Goal: Transaction & Acquisition: Book appointment/travel/reservation

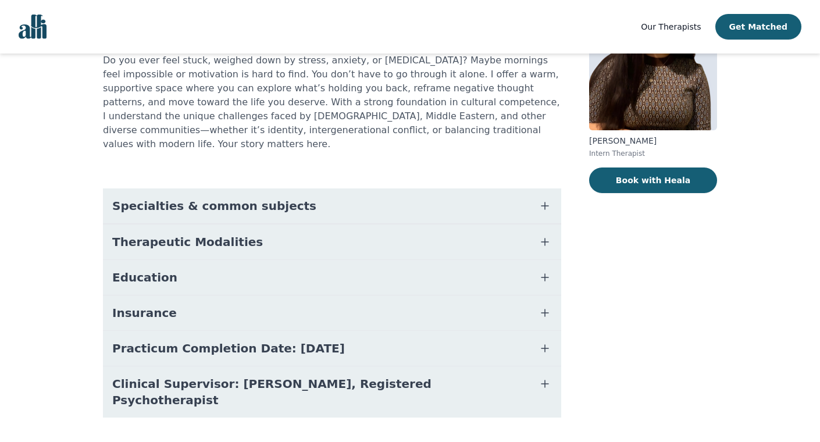
scroll to position [120, 0]
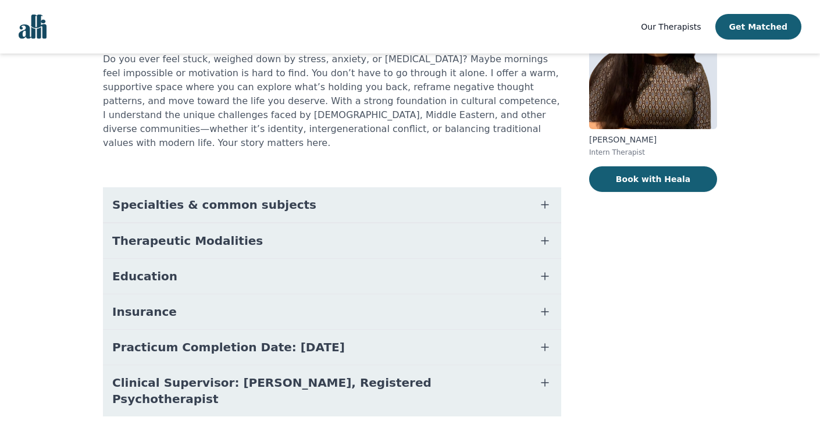
click at [297, 279] on button "Education" at bounding box center [332, 276] width 458 height 35
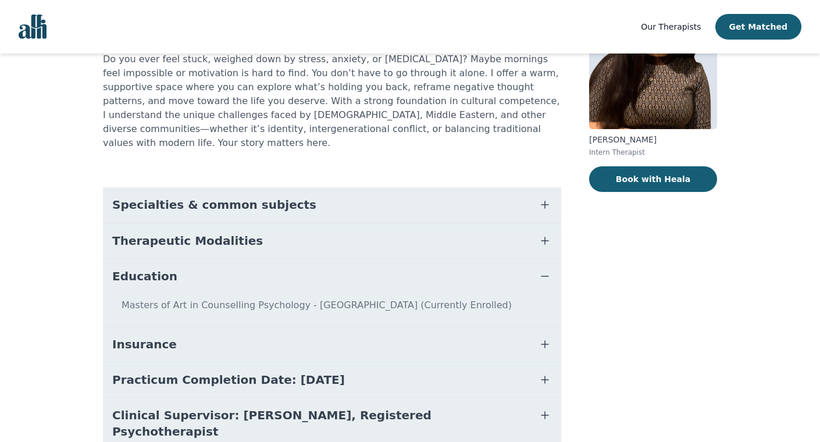
click at [303, 372] on span "Practicum Completion Date: [DATE]" at bounding box center [228, 380] width 233 height 16
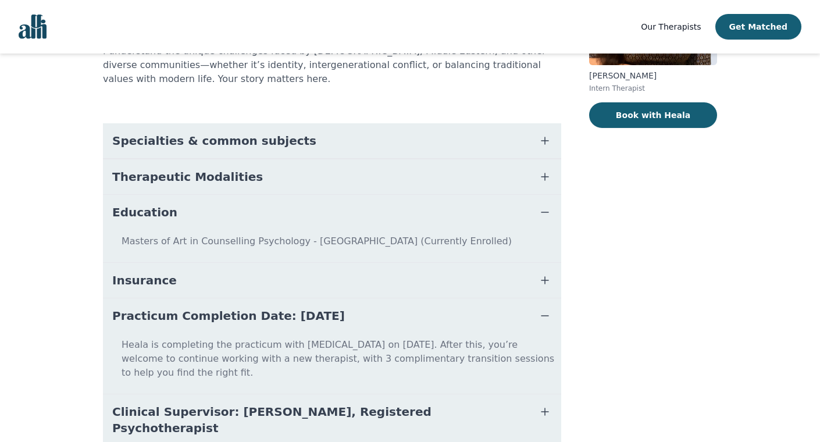
scroll to position [199, 0]
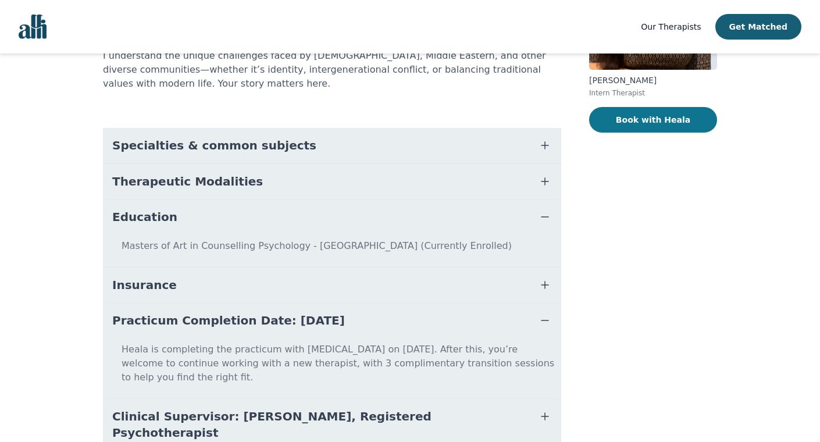
click at [641, 122] on button "Book with Heala" at bounding box center [653, 120] width 128 height 26
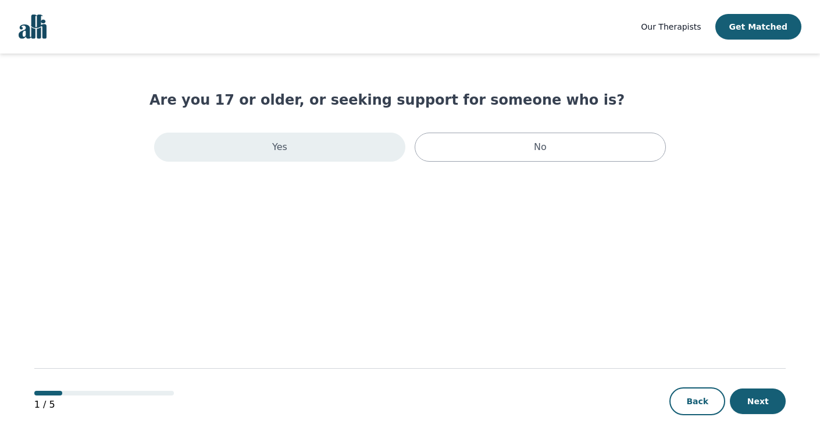
click at [349, 159] on div "Yes" at bounding box center [279, 147] width 251 height 29
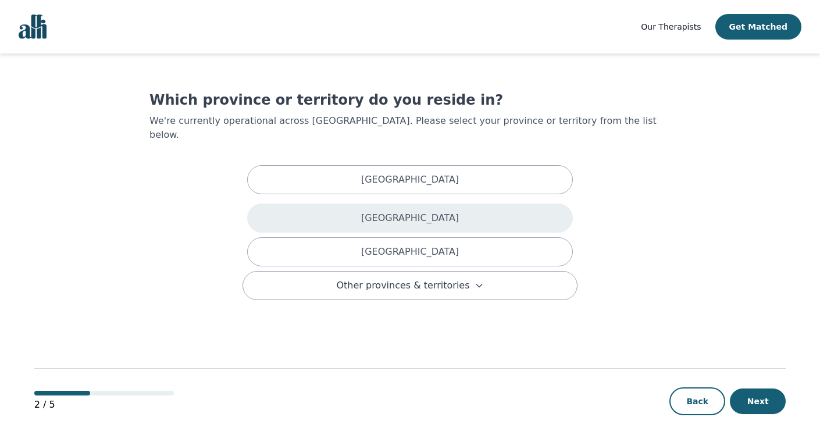
click at [406, 211] on p "[GEOGRAPHIC_DATA]" at bounding box center [410, 218] width 98 height 14
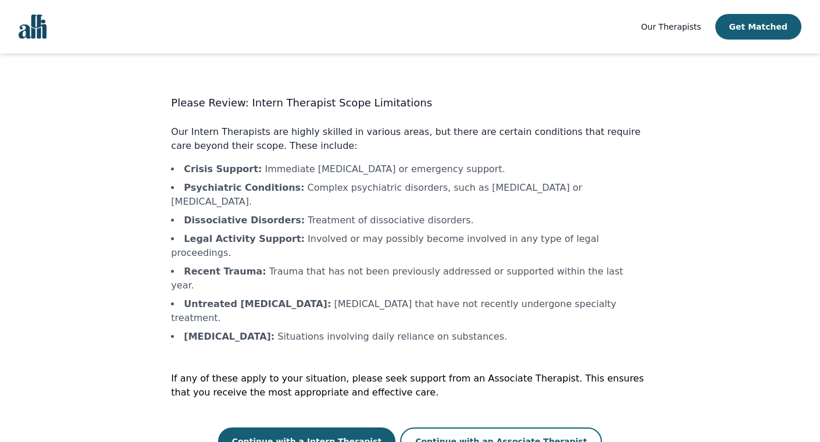
scroll to position [1, 0]
click at [370, 427] on button "Continue with a Intern Therapist" at bounding box center [307, 441] width 178 height 28
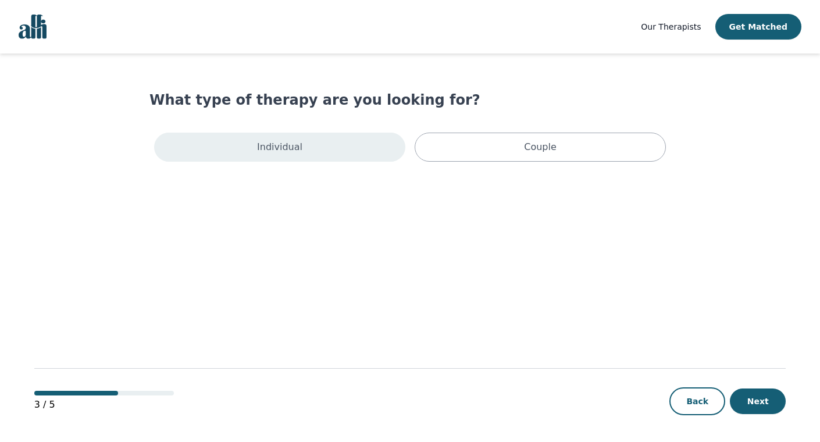
click at [361, 142] on div "Individual" at bounding box center [279, 147] width 251 height 29
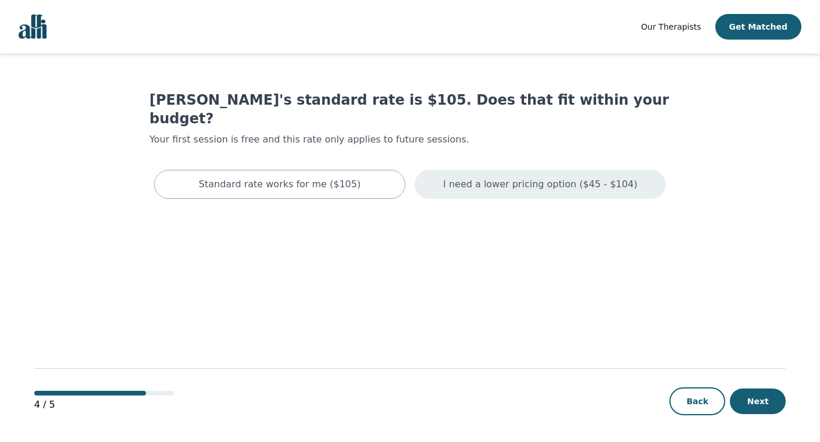
click at [583, 177] on p "I need a lower pricing option ($45 - $104)" at bounding box center [540, 184] width 194 height 14
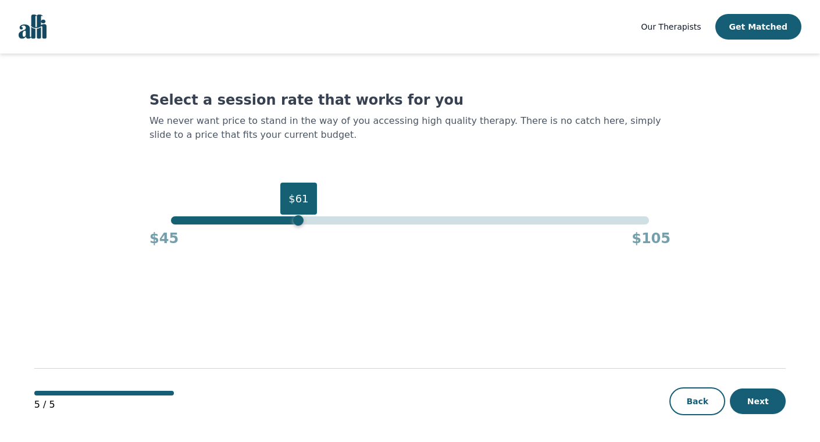
click at [296, 217] on div "$61" at bounding box center [409, 220] width 477 height 8
click at [277, 226] on div "$45 $105" at bounding box center [409, 235] width 521 height 23
click at [260, 224] on div "$61" at bounding box center [409, 220] width 477 height 8
click at [269, 222] on div "$56" at bounding box center [409, 220] width 477 height 8
drag, startPoint x: 265, startPoint y: 221, endPoint x: 292, endPoint y: 225, distance: 27.6
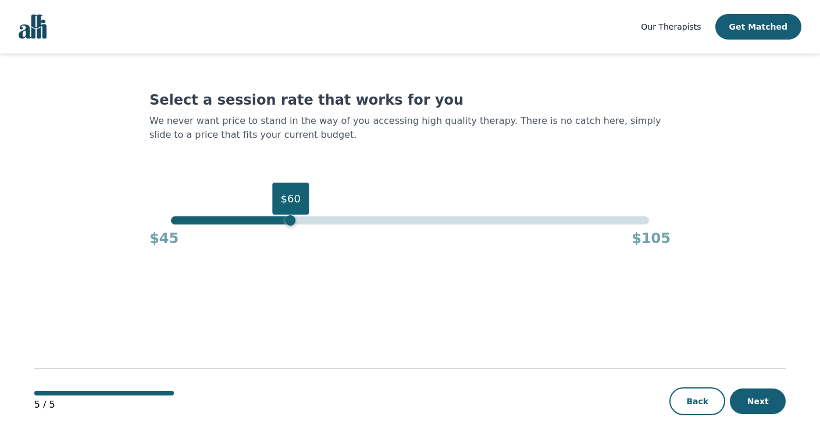
click at [292, 225] on div "$60" at bounding box center [290, 220] width 10 height 10
click at [768, 397] on button "Next" at bounding box center [758, 401] width 56 height 26
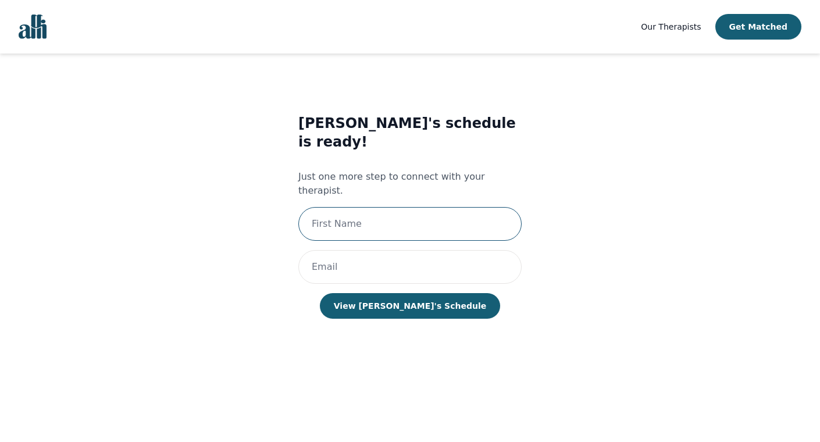
click at [340, 207] on input "text" at bounding box center [409, 224] width 223 height 34
type input "Joyce Chan"
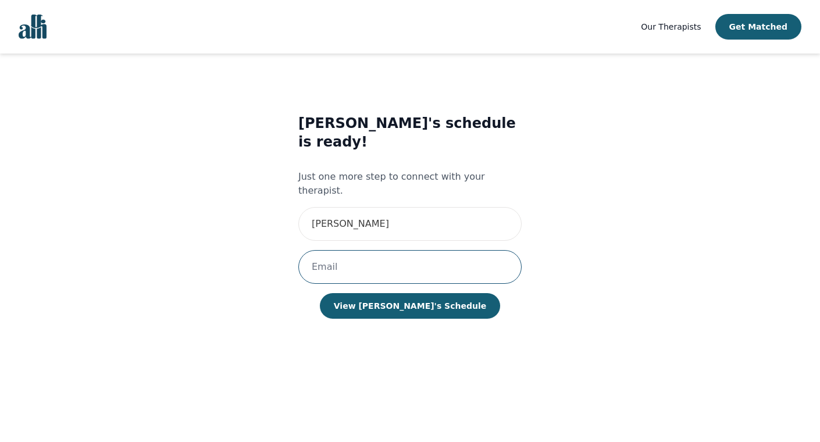
click at [351, 250] on input "email" at bounding box center [409, 267] width 223 height 34
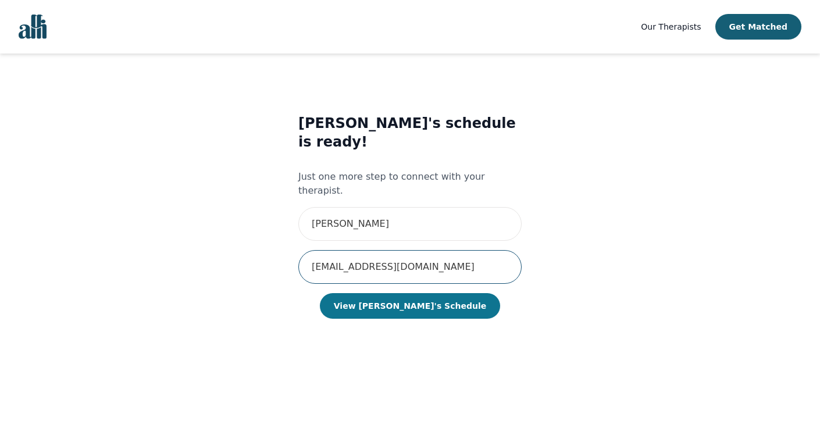
type input "[EMAIL_ADDRESS][DOMAIN_NAME]"
click at [361, 293] on button "View [PERSON_NAME]'s Schedule" at bounding box center [410, 306] width 180 height 26
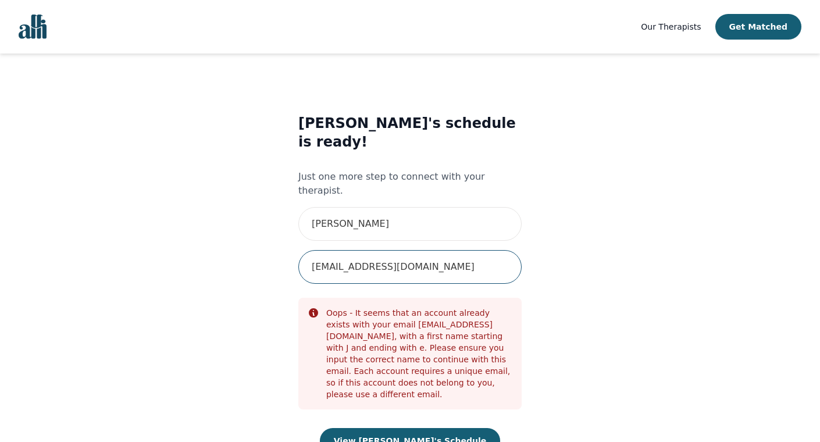
drag, startPoint x: 440, startPoint y: 231, endPoint x: 304, endPoint y: 222, distance: 136.9
click at [304, 250] on input "[EMAIL_ADDRESS][DOMAIN_NAME]" at bounding box center [409, 267] width 223 height 34
click at [192, 222] on div "Heala's schedule is ready! Just one more step to connect with your therapist. J…" at bounding box center [409, 295] width 477 height 400
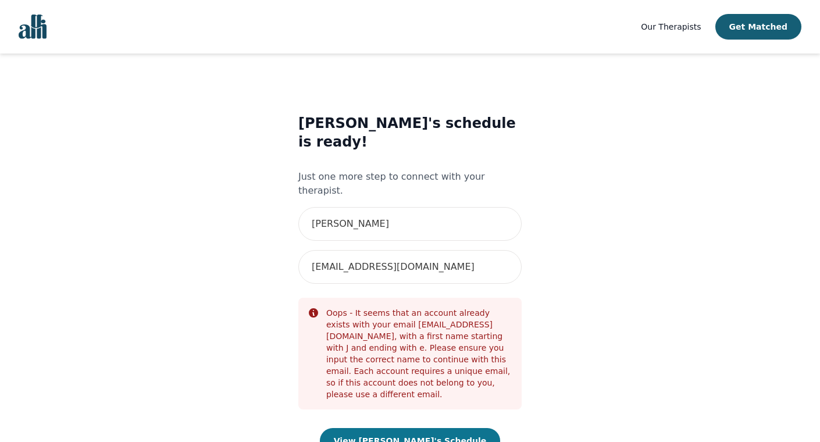
click at [402, 428] on button "View [PERSON_NAME]'s Schedule" at bounding box center [410, 441] width 180 height 26
click at [46, 31] on img "Global" at bounding box center [33, 27] width 28 height 24
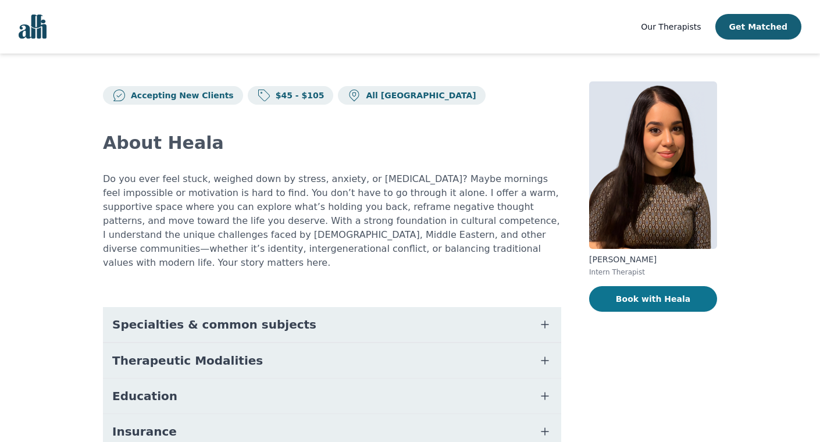
click at [687, 306] on button "Book with Heala" at bounding box center [653, 299] width 128 height 26
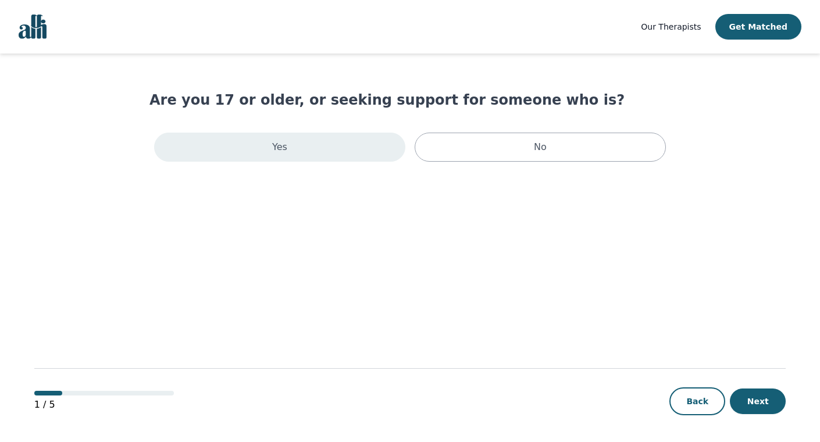
click at [317, 150] on div "Yes" at bounding box center [279, 147] width 251 height 29
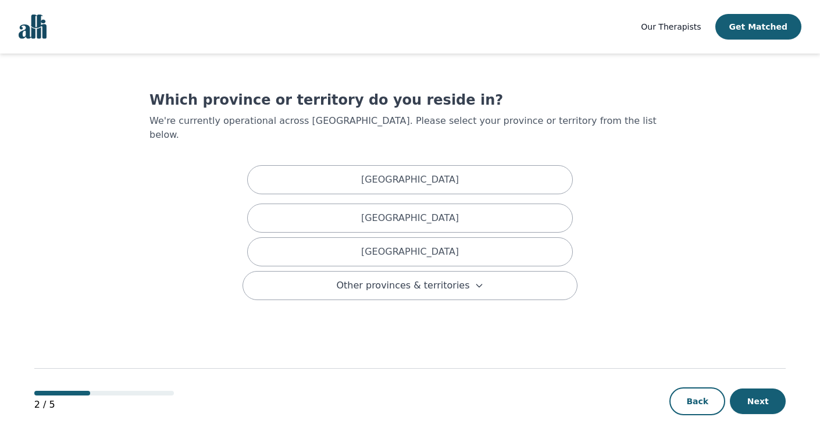
click at [756, 397] on button "Next" at bounding box center [758, 401] width 56 height 26
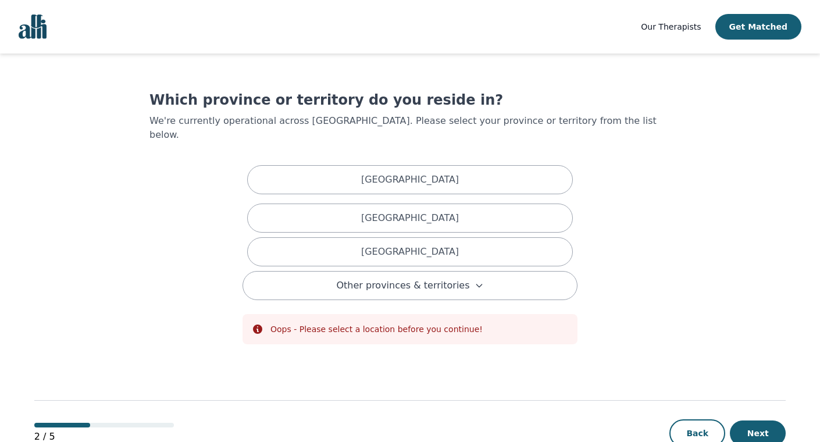
click at [691, 30] on span "Our Therapists" at bounding box center [671, 26] width 60 height 9
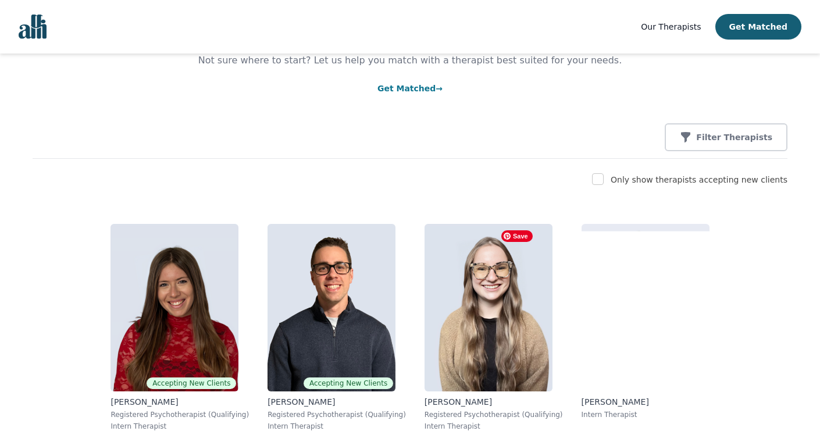
scroll to position [331, 0]
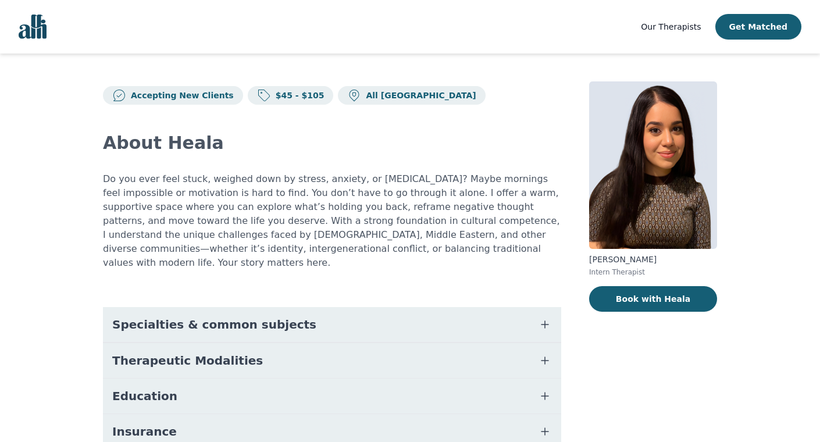
scroll to position [120, 0]
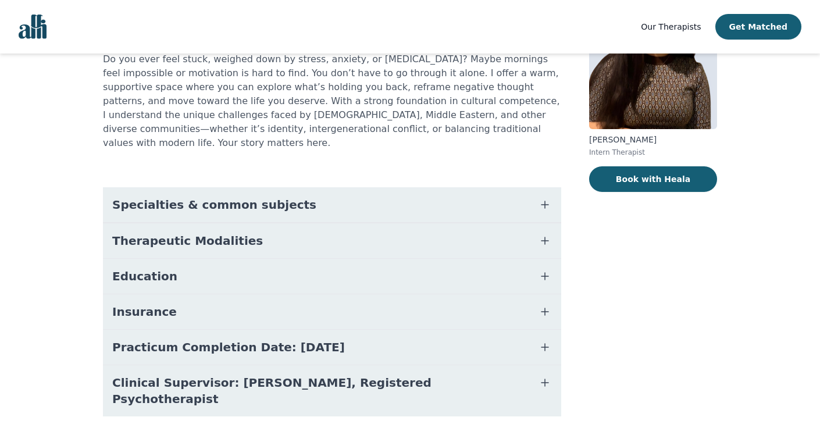
click at [641, 166] on div "[PERSON_NAME] Intern Therapist Book with Heala" at bounding box center [653, 203] width 128 height 483
click at [645, 177] on button "Book with Heala" at bounding box center [653, 179] width 128 height 26
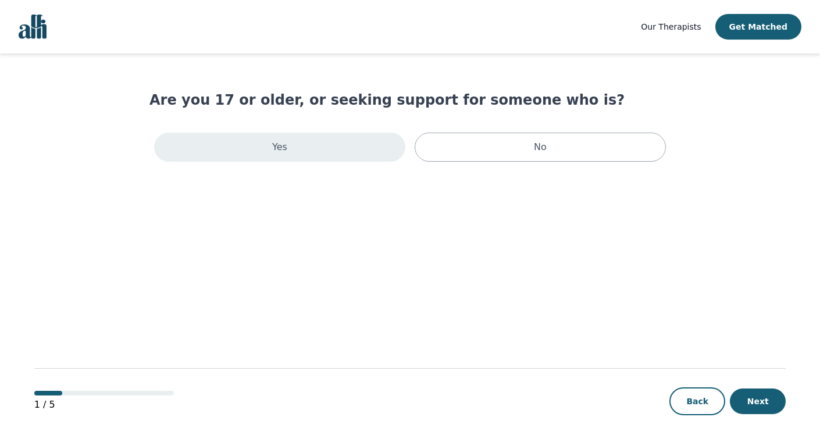
click at [357, 156] on div "Yes" at bounding box center [279, 147] width 251 height 29
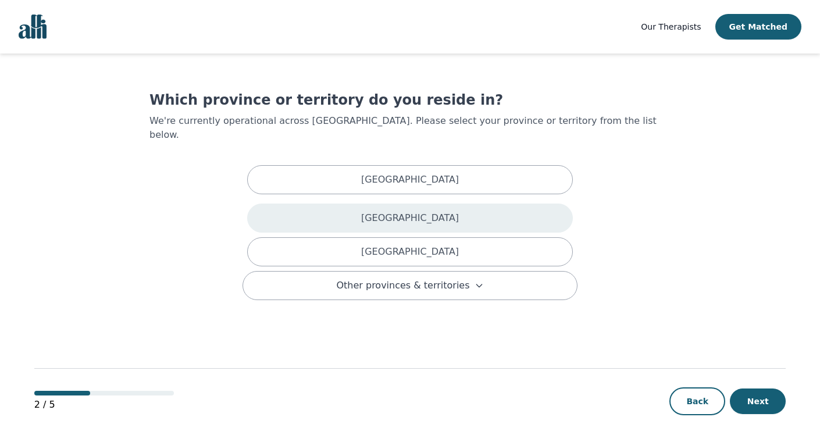
click at [401, 215] on div "[GEOGRAPHIC_DATA]" at bounding box center [410, 218] width 326 height 29
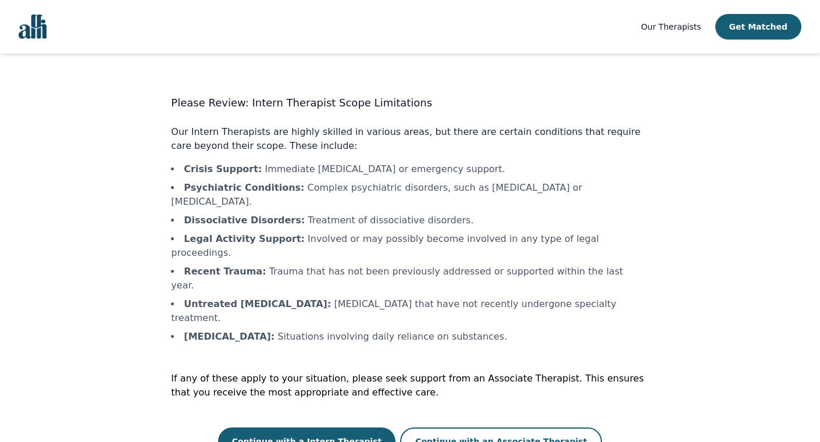
scroll to position [1, 0]
click at [339, 427] on button "Continue with a Intern Therapist" at bounding box center [307, 441] width 178 height 28
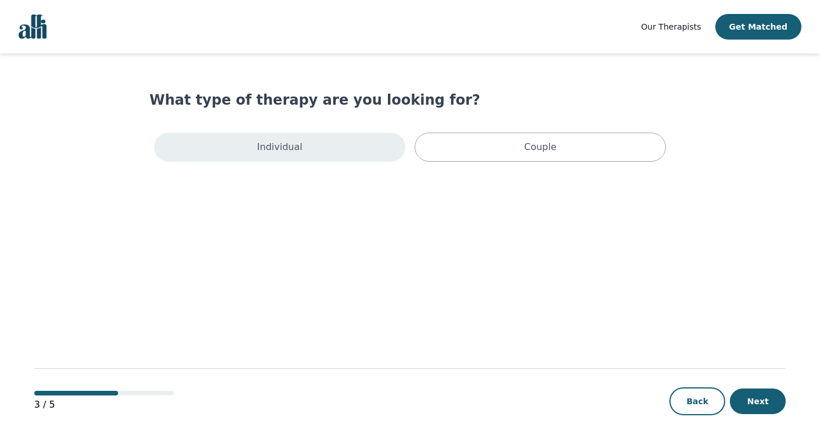
click at [355, 154] on div "Individual" at bounding box center [279, 147] width 251 height 29
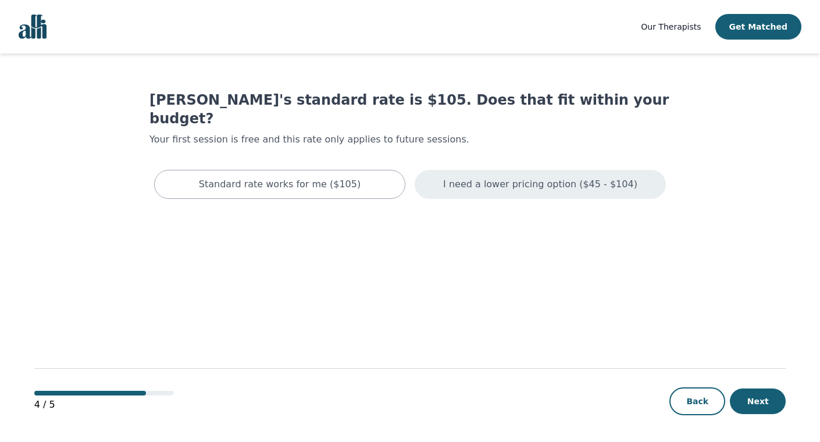
click at [492, 177] on p "I need a lower pricing option ($45 - $104)" at bounding box center [540, 184] width 194 height 14
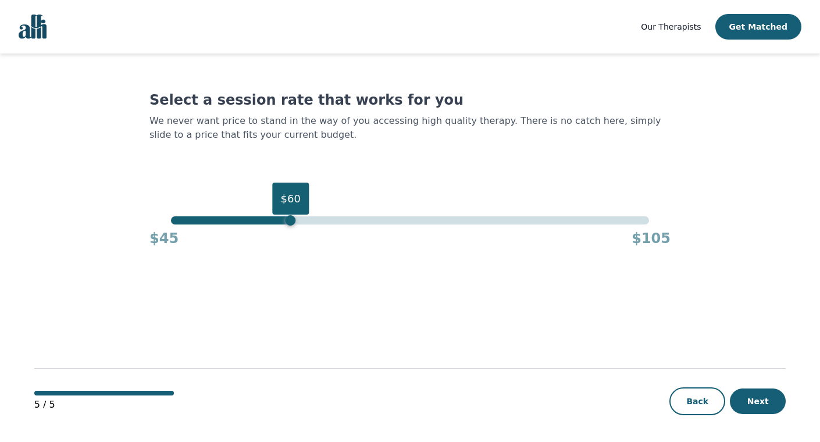
drag, startPoint x: 648, startPoint y: 216, endPoint x: 290, endPoint y: 224, distance: 358.9
click at [290, 224] on div "$60" at bounding box center [290, 220] width 10 height 10
click at [769, 406] on button "Next" at bounding box center [758, 401] width 56 height 26
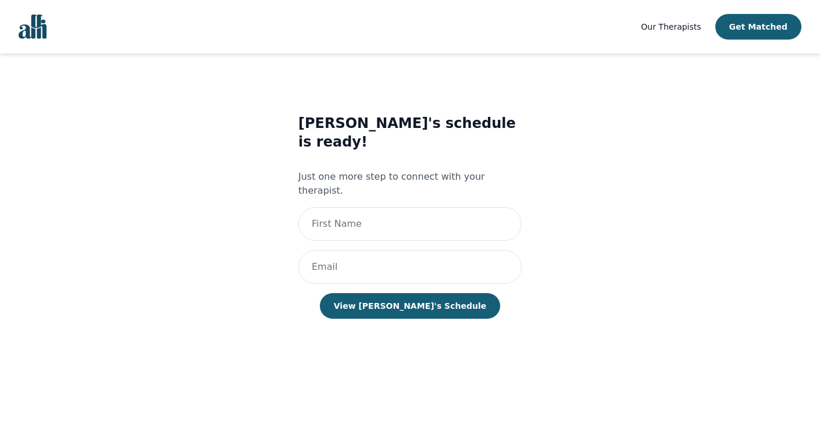
click at [284, 277] on div "[PERSON_NAME]'s schedule is ready! Just one more step to connect with your ther…" at bounding box center [409, 227] width 477 height 265
click at [338, 207] on input "text" at bounding box center [409, 224] width 223 height 34
type input "[PERSON_NAME]"
click at [363, 250] on input "email" at bounding box center [409, 267] width 223 height 34
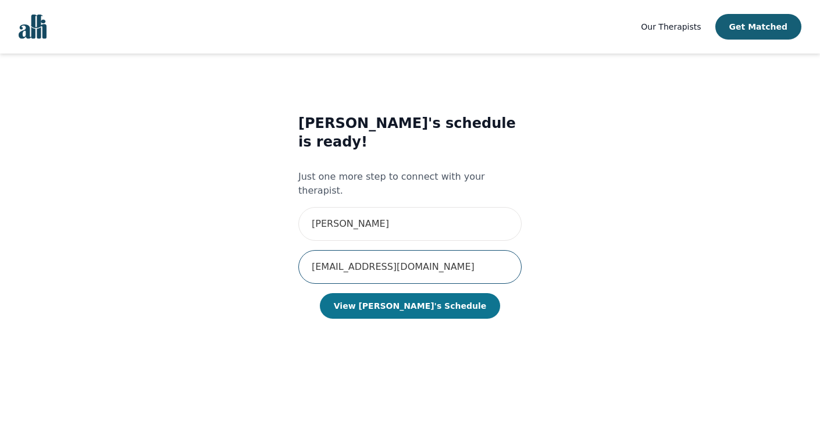
type input "[EMAIL_ADDRESS][DOMAIN_NAME]"
click at [376, 293] on button "View [PERSON_NAME]'s Schedule" at bounding box center [410, 306] width 180 height 26
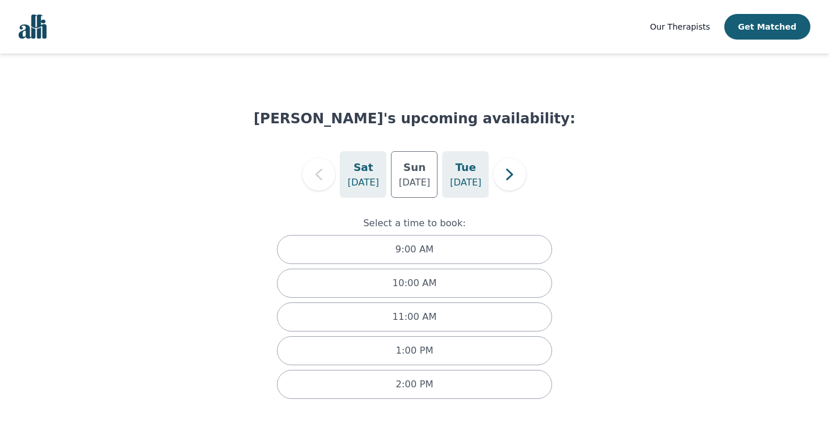
click at [468, 174] on h5 "Tue" at bounding box center [465, 167] width 20 height 16
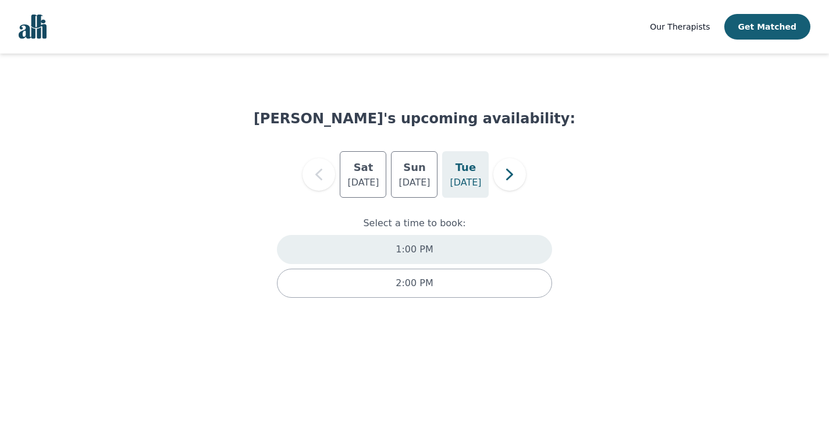
click at [372, 249] on div "1:00 PM" at bounding box center [414, 249] width 275 height 29
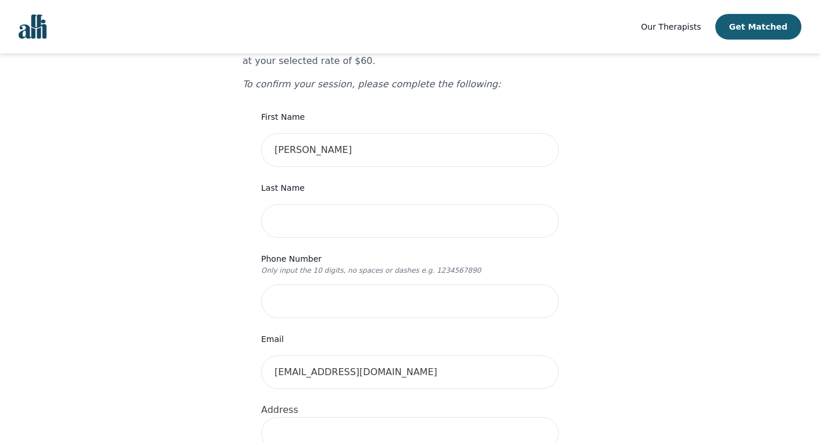
scroll to position [198, 0]
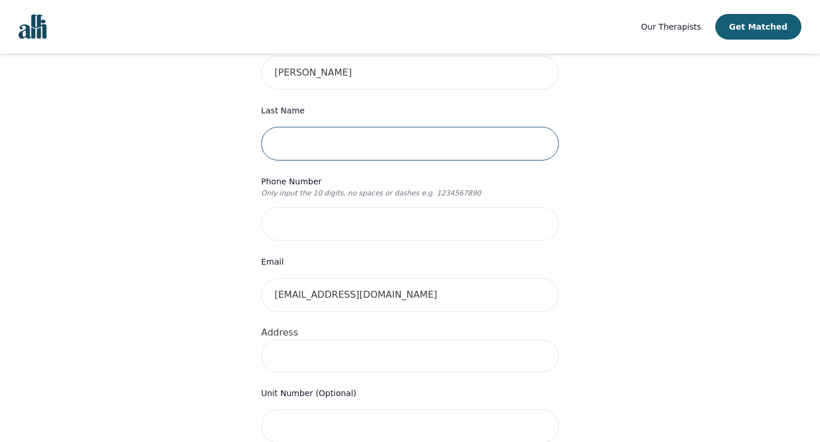
click at [326, 127] on input "text" at bounding box center [410, 144] width 298 height 34
type input "[PERSON_NAME]"
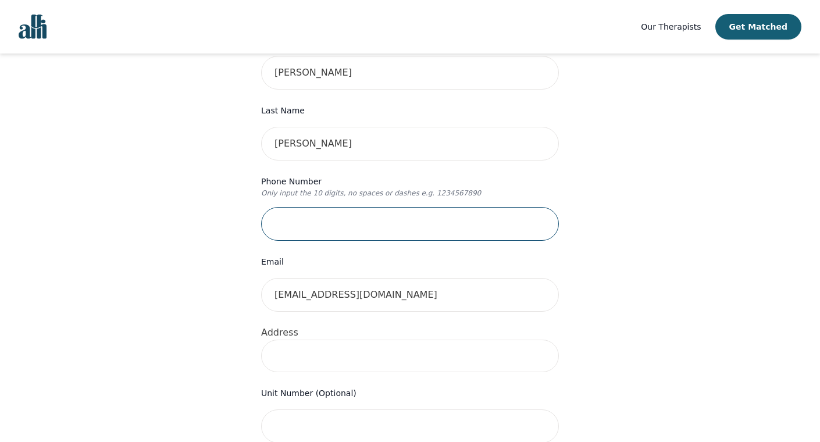
click at [337, 207] on input "tel" at bounding box center [410, 224] width 298 height 34
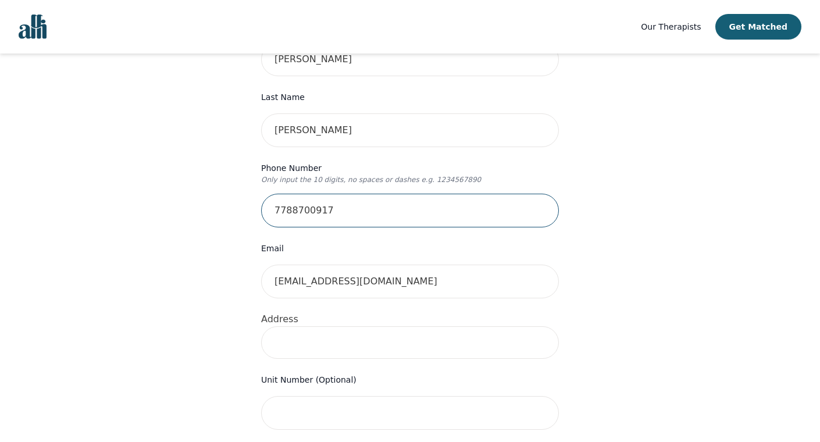
scroll to position [215, 0]
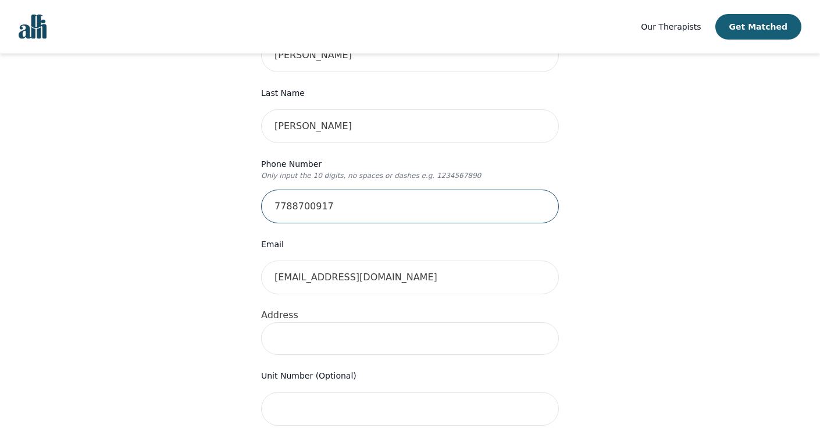
type input "7788700917"
click at [366, 322] on input at bounding box center [410, 338] width 298 height 33
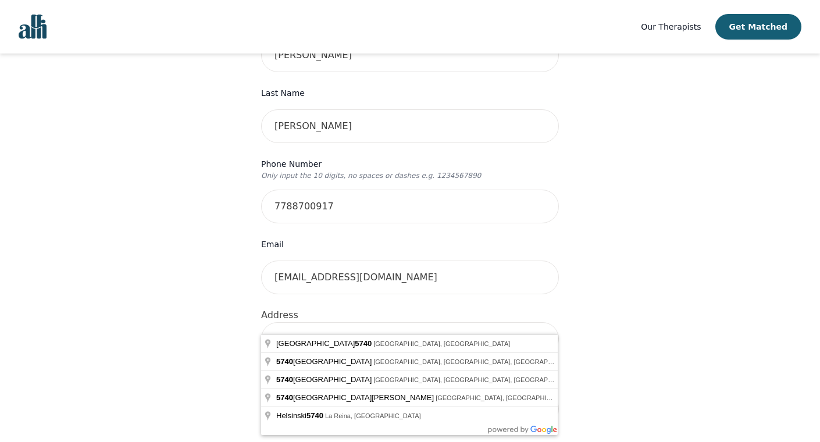
type input "5"
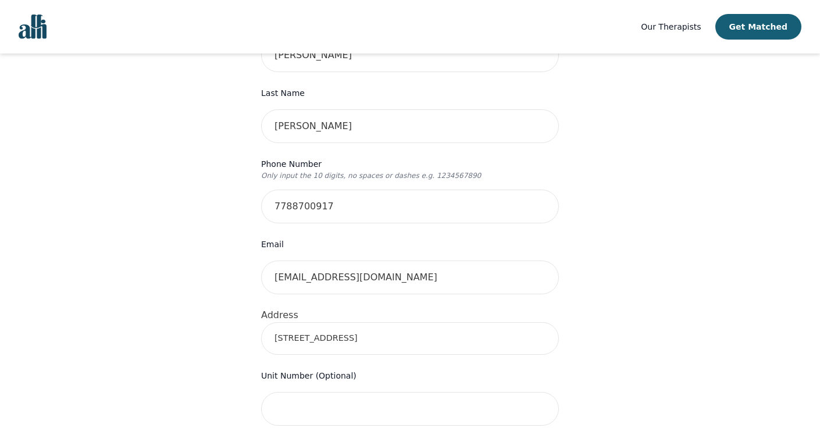
type input "[STREET_ADDRESS]"
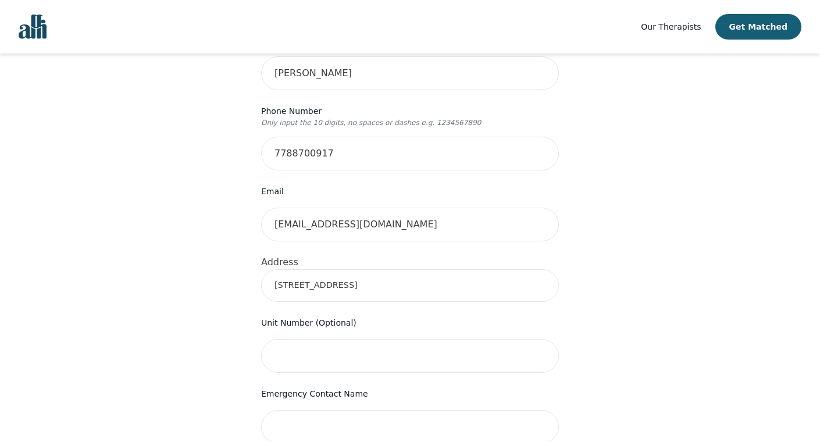
scroll to position [310, 0]
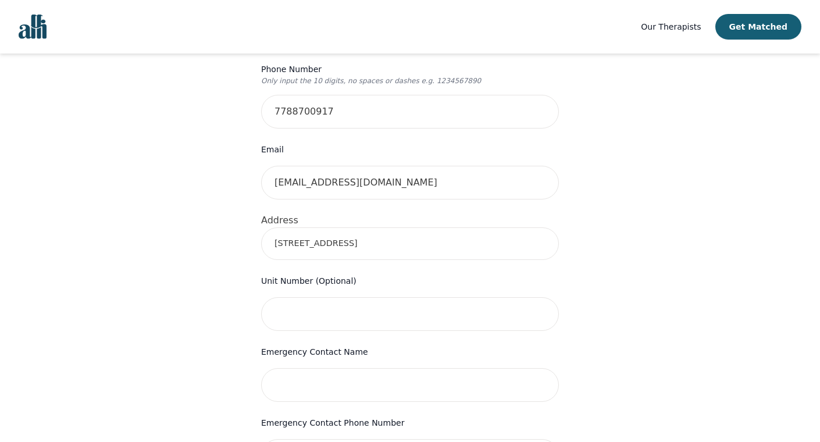
click at [316, 274] on div "Unit Number (Optional)" at bounding box center [410, 302] width 298 height 57
click at [316, 297] on input "text" at bounding box center [410, 314] width 298 height 34
click at [345, 227] on input "[STREET_ADDRESS]" at bounding box center [410, 243] width 298 height 33
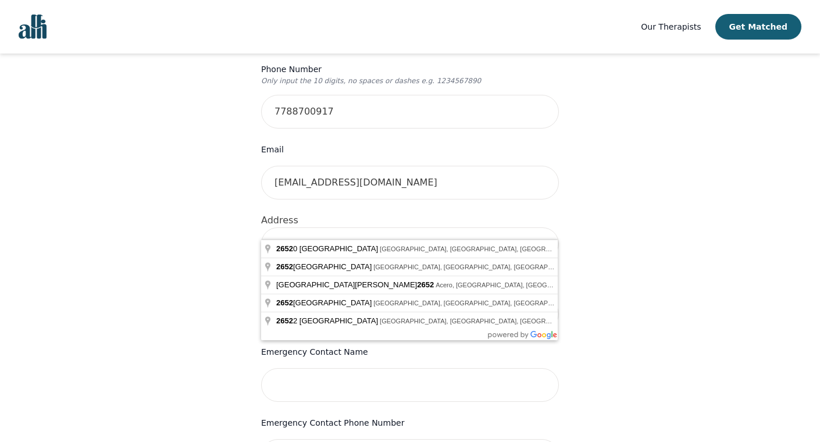
type input "2653"
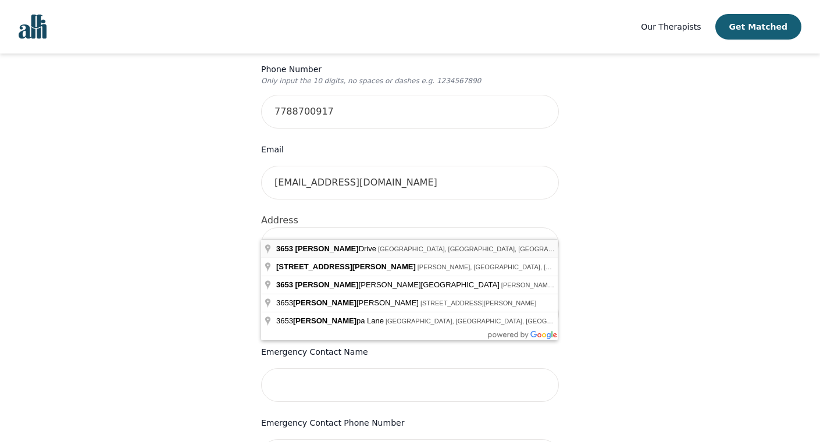
type input "[STREET_ADDRESS][PERSON_NAME]"
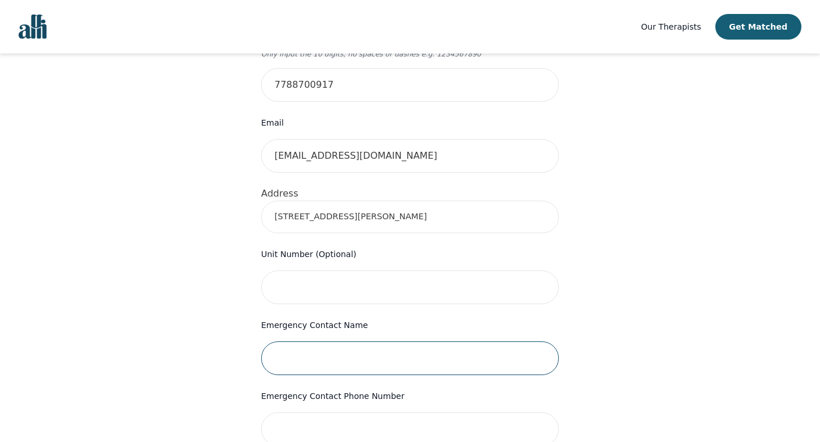
click at [345, 341] on input "text" at bounding box center [410, 358] width 298 height 34
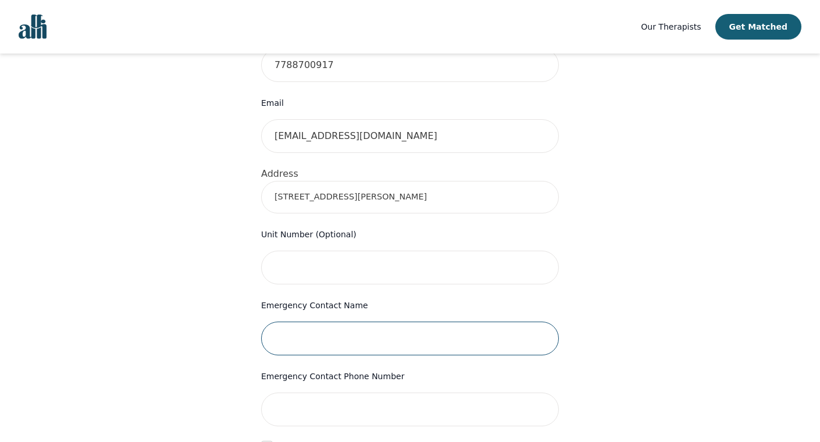
scroll to position [376, 0]
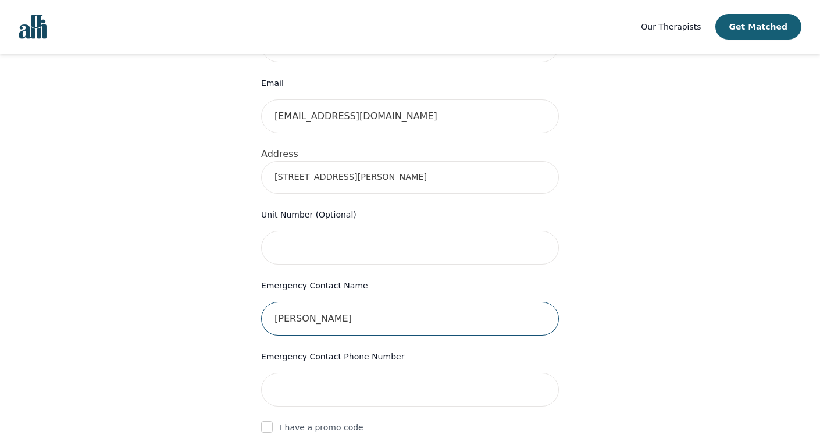
type input "[PERSON_NAME]"
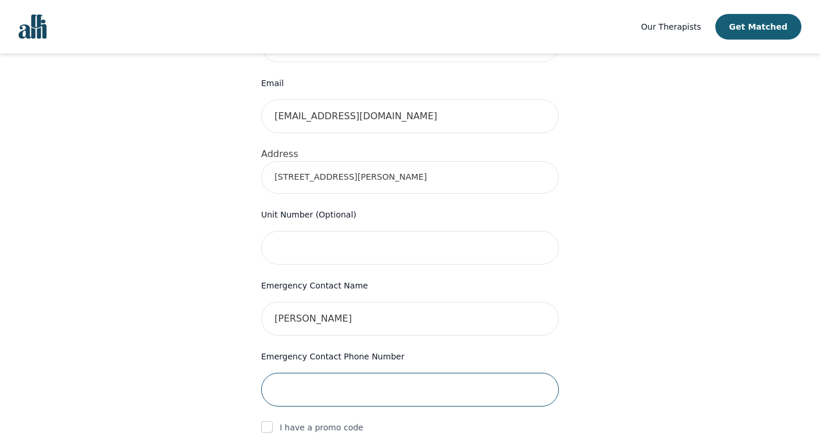
click at [338, 373] on input "tel" at bounding box center [410, 390] width 298 height 34
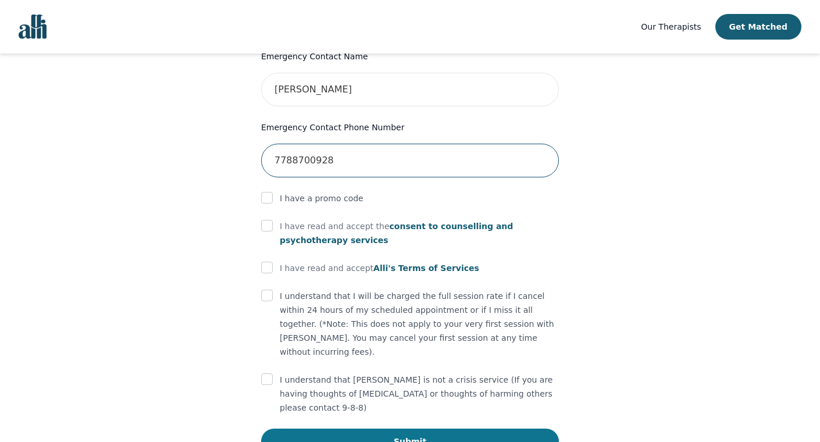
type input "7788700928"
click at [312, 429] on button "Submit" at bounding box center [410, 442] width 298 height 26
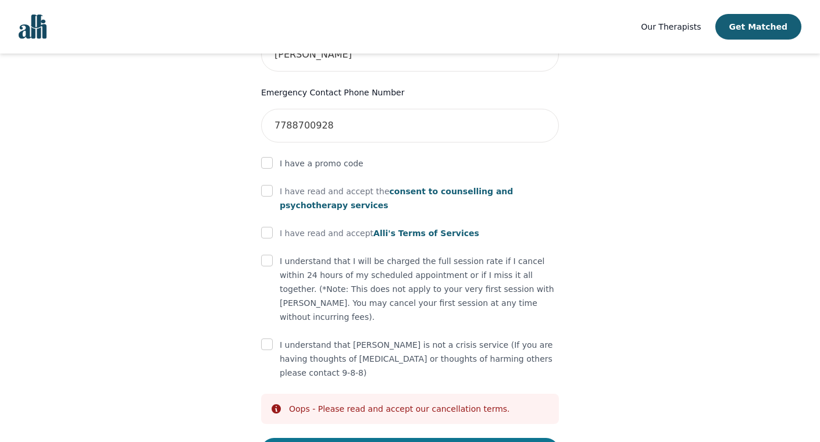
scroll to position [649, 0]
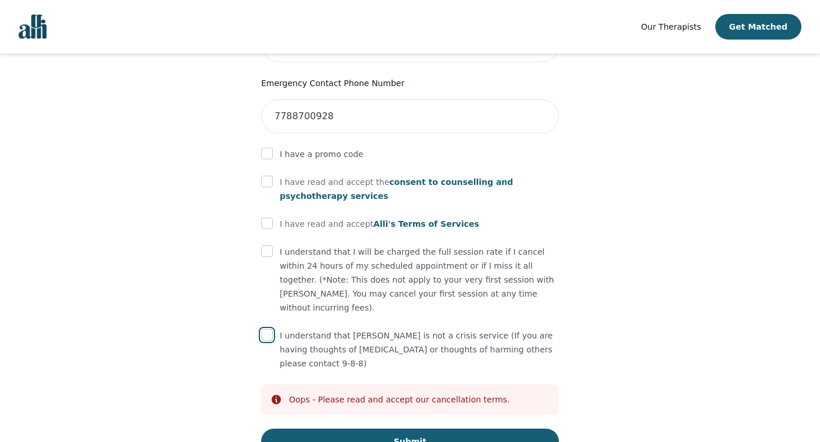
click at [272, 329] on input "checkbox" at bounding box center [267, 335] width 12 height 12
checkbox input "true"
click at [273, 245] on div "I understand that I will be charged the full session rate if I cancel within 24…" at bounding box center [410, 280] width 298 height 70
click at [272, 245] on input "checkbox" at bounding box center [267, 251] width 12 height 12
checkbox input "true"
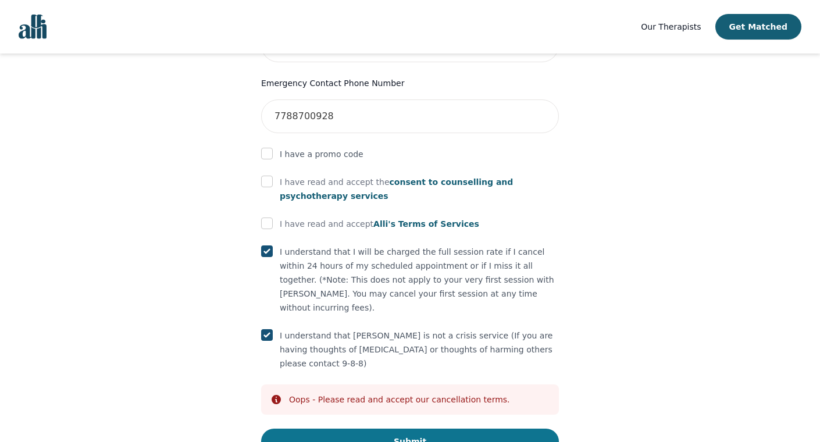
click at [349, 429] on button "Submit" at bounding box center [410, 442] width 298 height 26
click at [265, 175] on div at bounding box center [267, 182] width 12 height 14
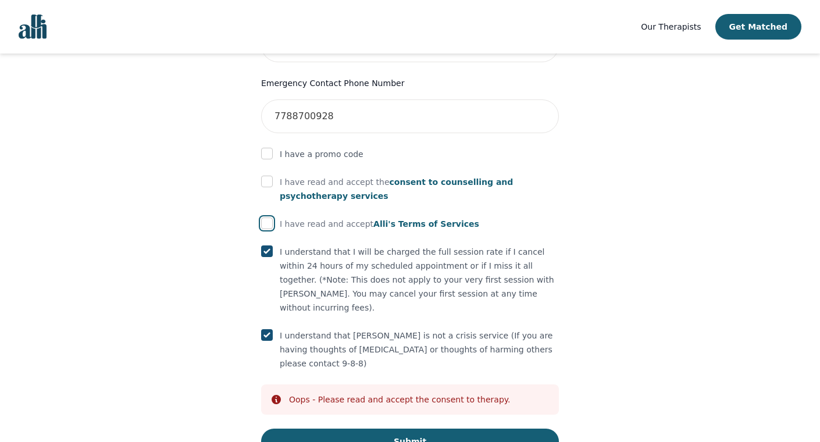
click at [270, 217] on input "checkbox" at bounding box center [267, 223] width 12 height 12
checkbox input "true"
click at [269, 176] on input "checkbox" at bounding box center [267, 182] width 12 height 12
checkbox input "true"
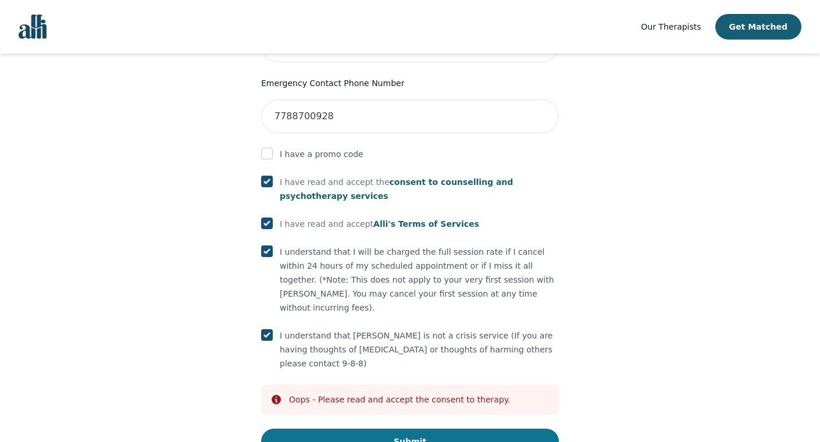
click at [373, 429] on button "Submit" at bounding box center [410, 442] width 298 height 26
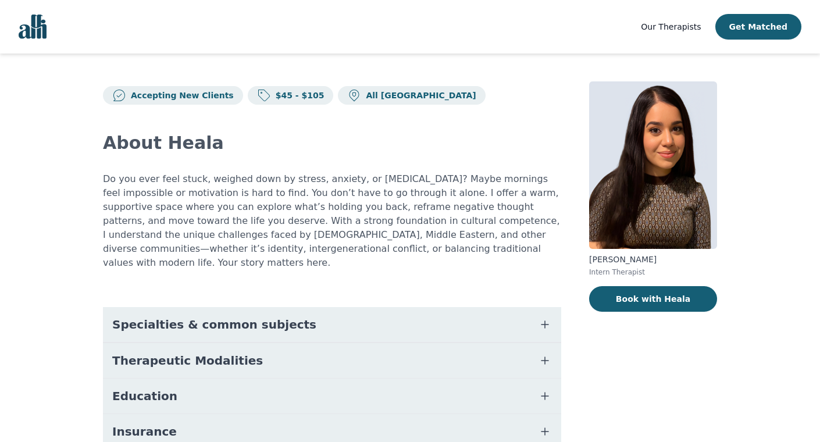
copy p "[PERSON_NAME]"
drag, startPoint x: 652, startPoint y: 258, endPoint x: 590, endPoint y: 261, distance: 62.3
click at [590, 261] on p "[PERSON_NAME]" at bounding box center [653, 260] width 128 height 12
